Goal: Transaction & Acquisition: Obtain resource

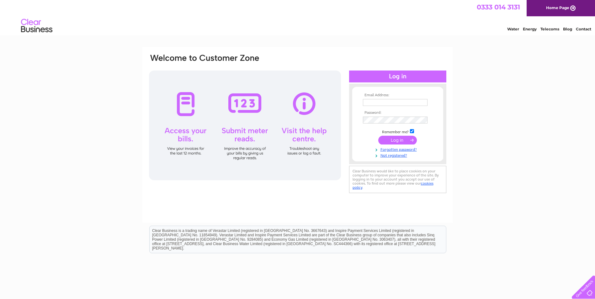
type input "[PERSON_NAME][EMAIL_ADDRESS][DOMAIN_NAME]"
click at [396, 138] on input "submit" at bounding box center [397, 140] width 39 height 9
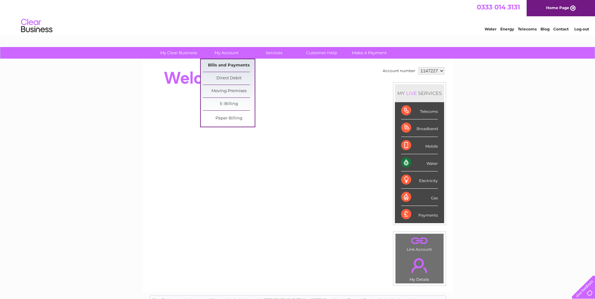
click at [229, 64] on link "Bills and Payments" at bounding box center [229, 65] width 52 height 13
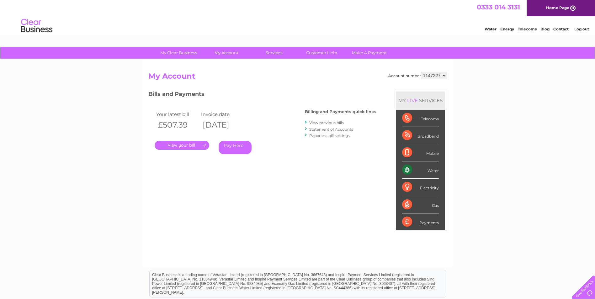
click at [182, 147] on link "." at bounding box center [182, 145] width 55 height 9
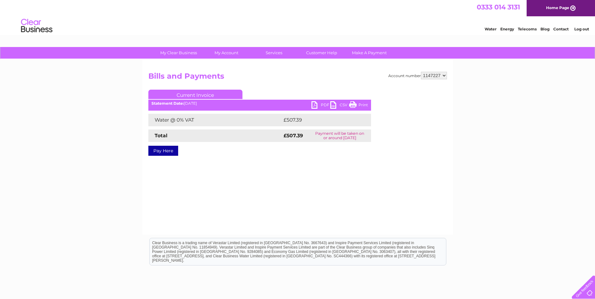
click at [314, 106] on link "PDF" at bounding box center [321, 105] width 19 height 9
click at [313, 104] on link "PDF" at bounding box center [321, 105] width 19 height 9
